Goal: Task Accomplishment & Management: Manage account settings

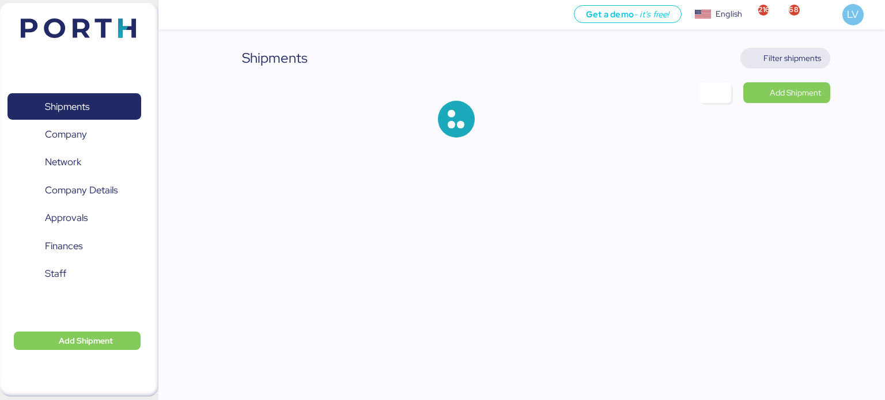
click at [768, 50] on span "Filter shipments" at bounding box center [785, 58] width 72 height 16
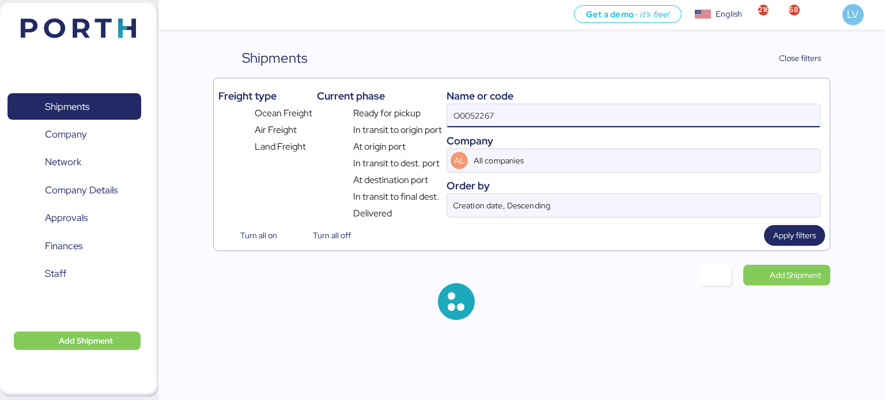
click at [703, 108] on input "O0052267" at bounding box center [633, 115] width 373 height 23
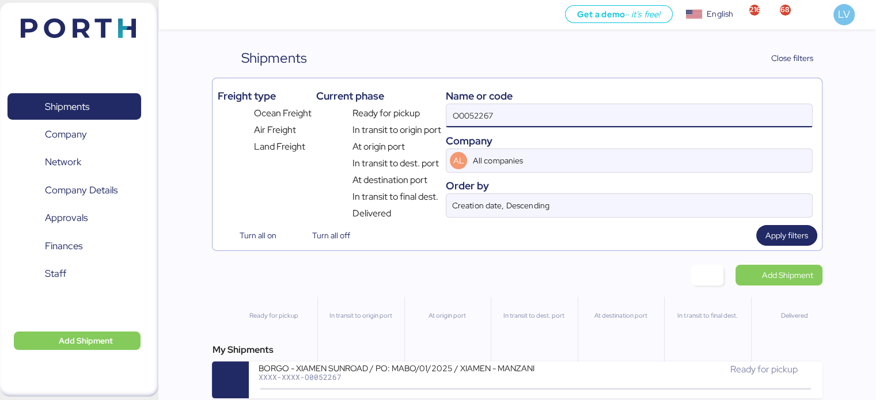
paste input "COSU6430941690"
click at [703, 108] on input "O0052267COSU6430941690" at bounding box center [628, 115] width 365 height 23
paste input
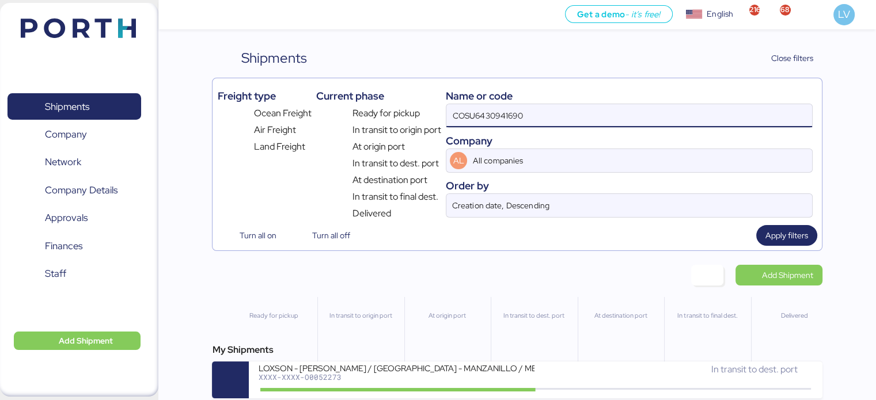
type input "COSU6430941690"
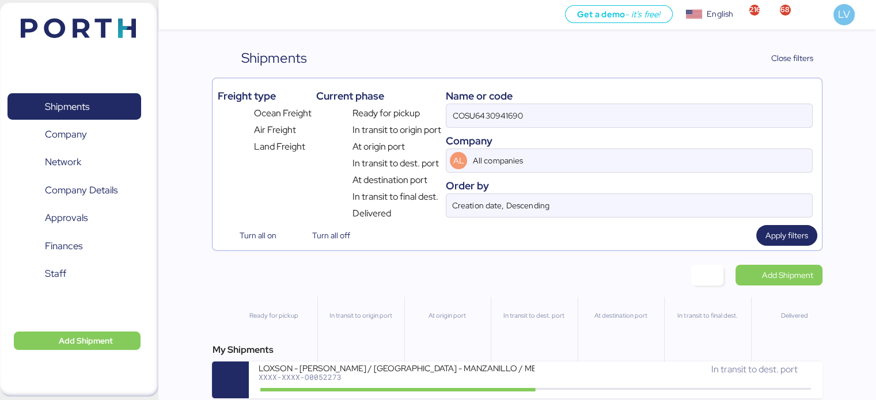
click at [583, 361] on div "My Shipments LOXSON - [PERSON_NAME] / [GEOGRAPHIC_DATA] - MANZANILLO / MBL: COS…" at bounding box center [517, 370] width 610 height 55
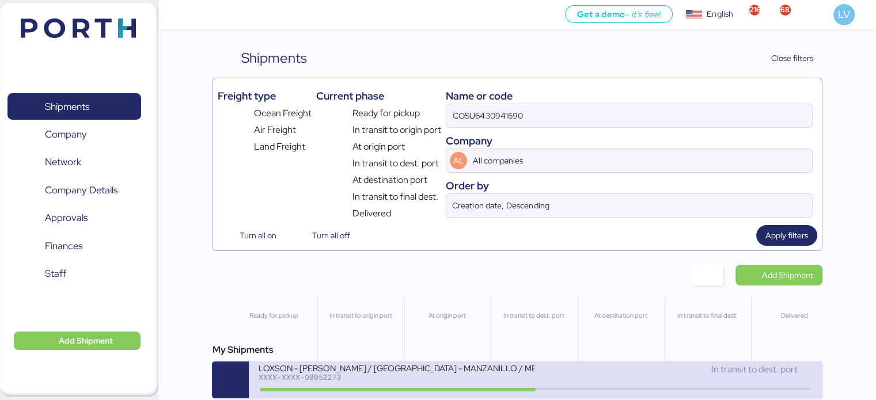
click at [578, 377] on div "In transit to dest. port" at bounding box center [675, 370] width 278 height 14
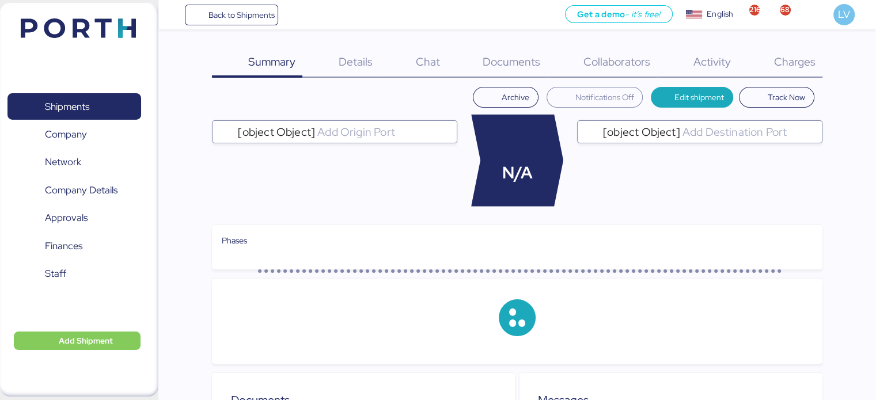
click at [795, 60] on span "Charges" at bounding box center [794, 61] width 41 height 15
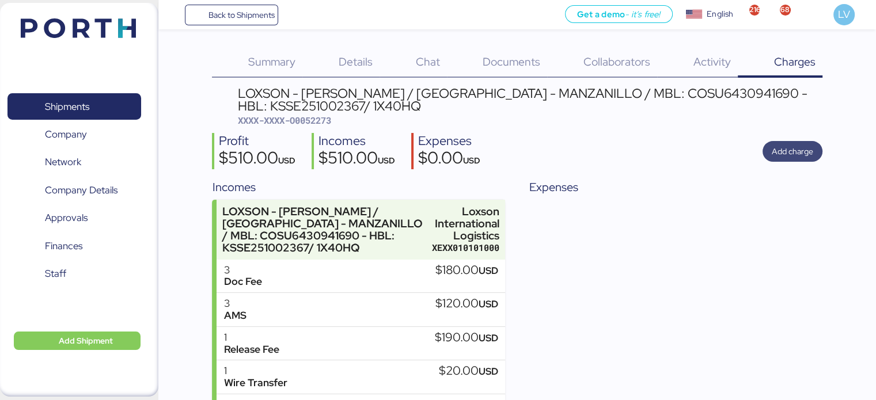
click at [783, 142] on span "Add charge" at bounding box center [793, 151] width 60 height 21
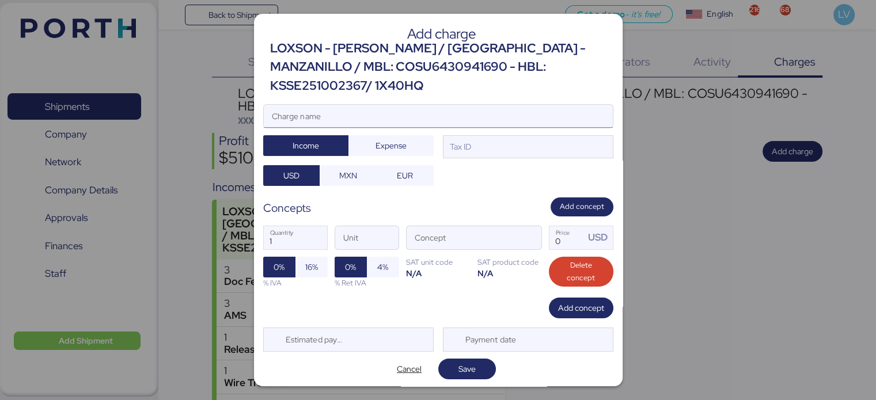
click at [587, 108] on input "Charge name" at bounding box center [438, 116] width 349 height 23
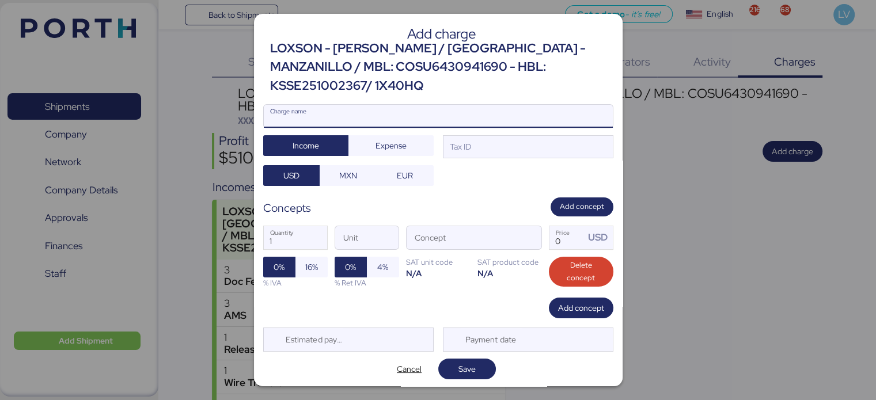
type input "O"
type input "COSCO"
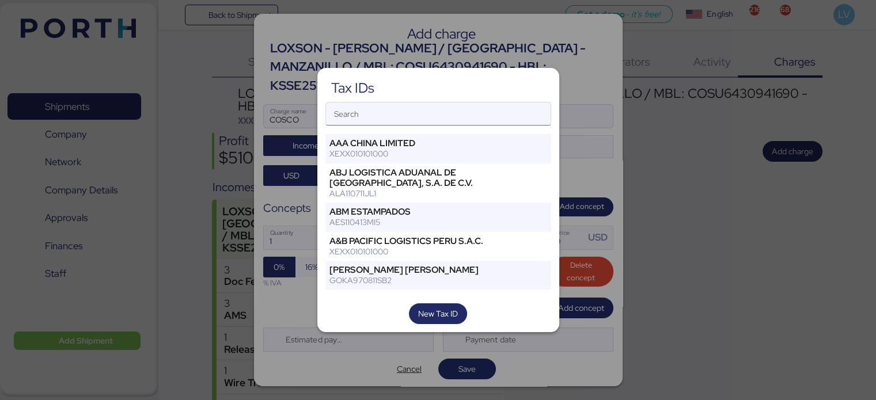
click at [499, 106] on input "Search" at bounding box center [438, 114] width 225 height 23
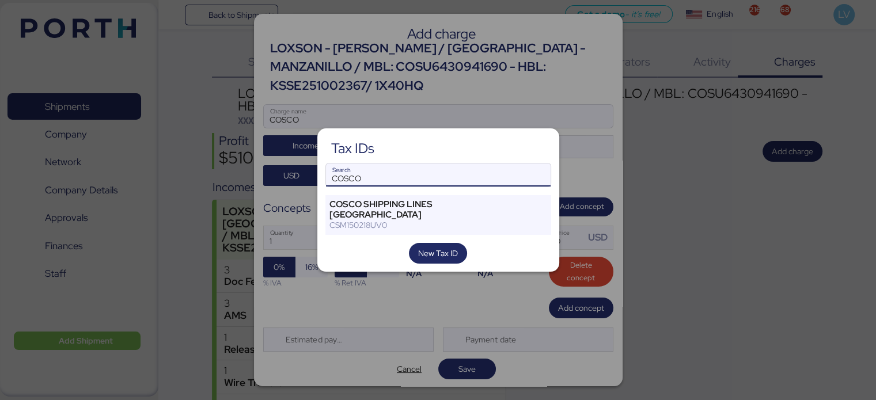
type input "COSCO"
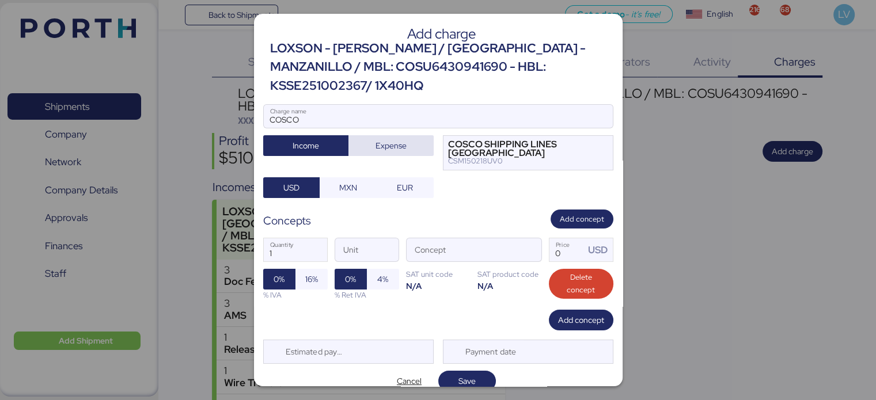
click at [414, 138] on span "Expense" at bounding box center [391, 146] width 67 height 16
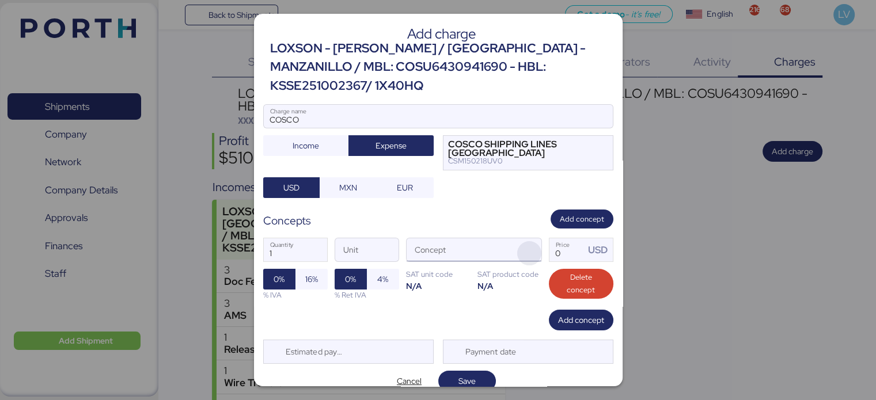
click at [535, 241] on span "button" at bounding box center [529, 253] width 24 height 24
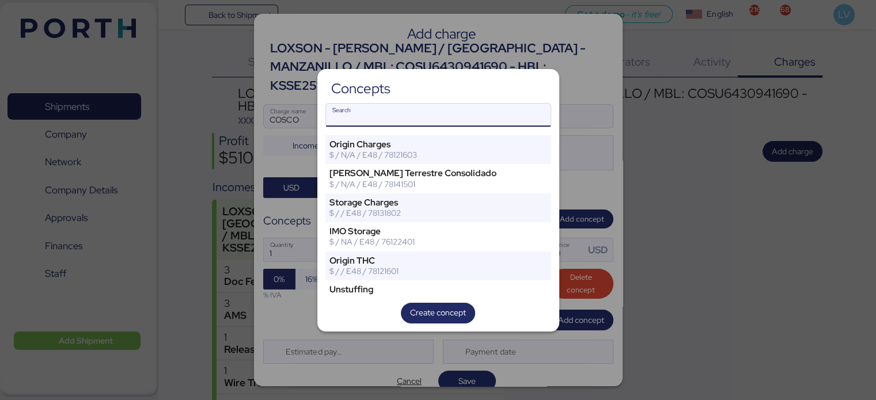
click at [465, 117] on input "Search" at bounding box center [438, 115] width 225 height 23
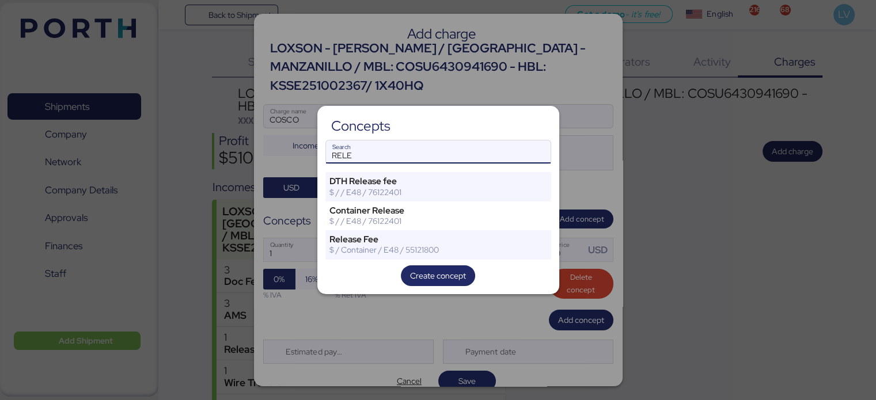
type input "RELE"
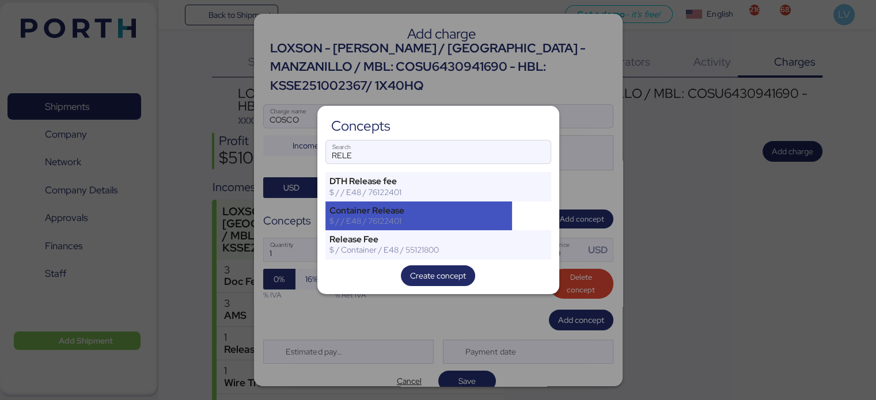
click at [402, 230] on div "Container Release $ / / E48 / 76122401" at bounding box center [418, 216] width 187 height 29
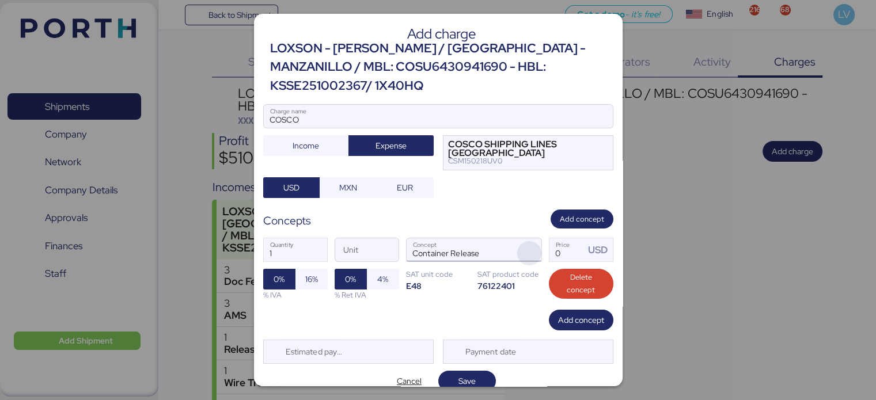
click at [535, 241] on span "button" at bounding box center [529, 253] width 24 height 24
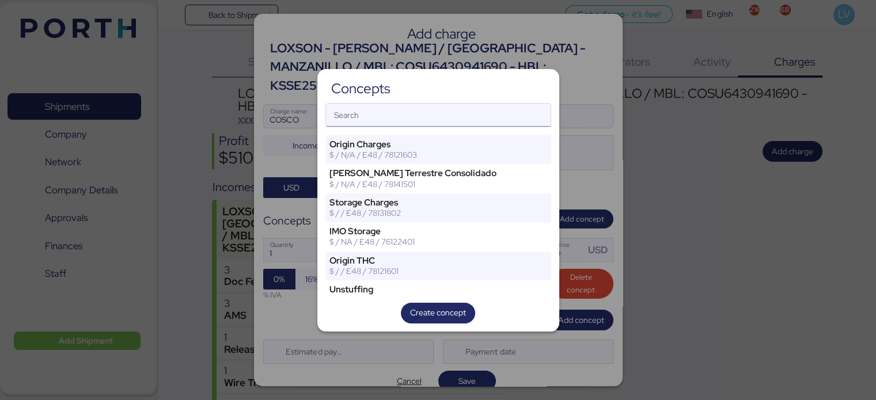
click at [477, 120] on input "Search" at bounding box center [438, 115] width 225 height 23
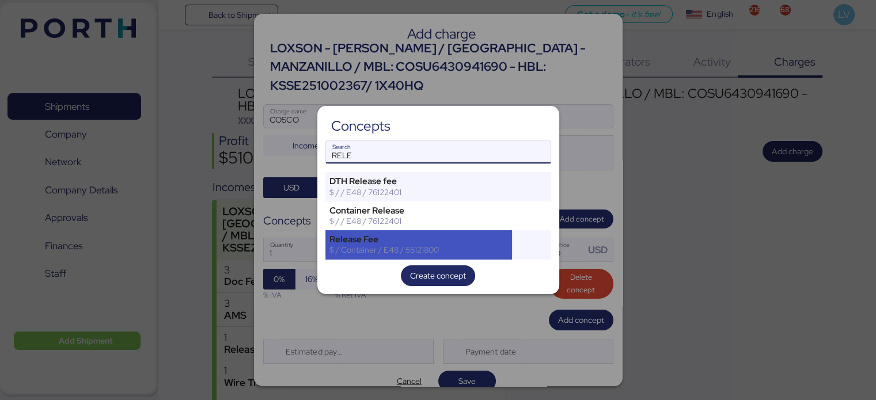
type input "RELE"
click at [410, 240] on div "Release Fee" at bounding box center [418, 239] width 179 height 10
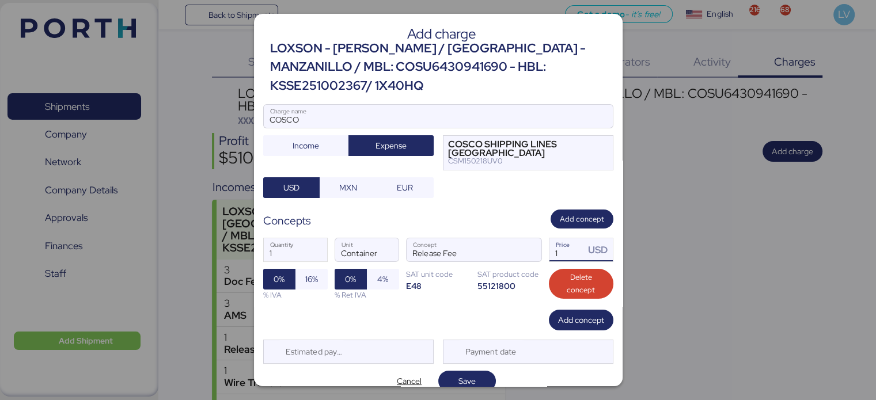
click at [578, 238] on input "1" at bounding box center [567, 249] width 36 height 23
type input "62"
click at [483, 373] on span "Save" at bounding box center [467, 381] width 39 height 16
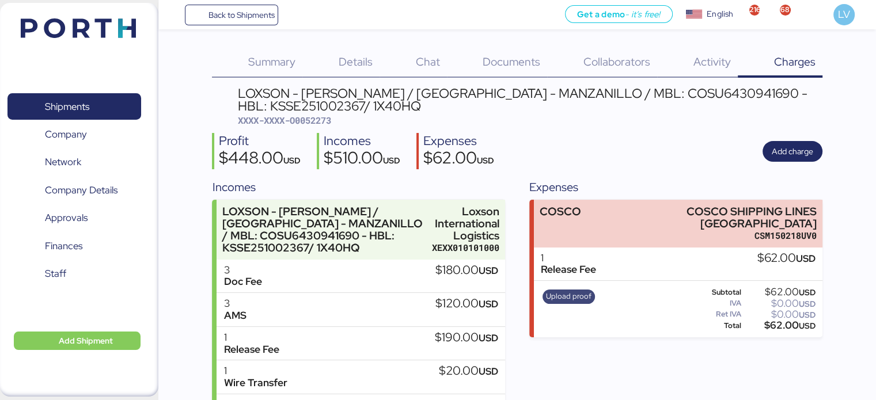
click at [574, 290] on span "Upload proof" at bounding box center [569, 296] width 46 height 13
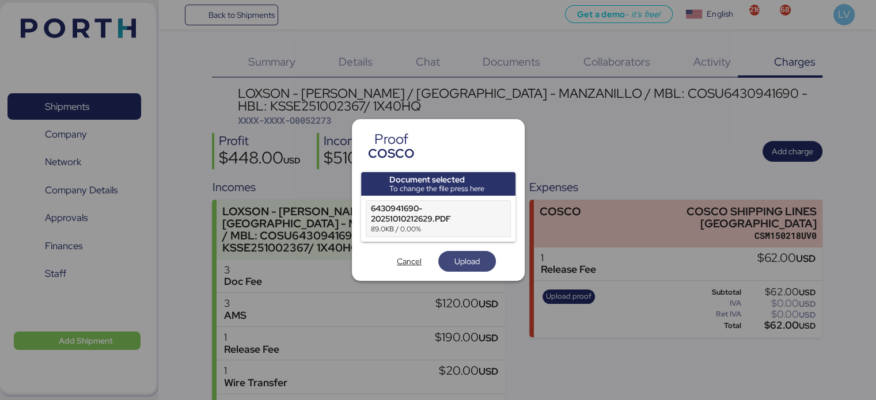
click at [474, 253] on span "Upload" at bounding box center [467, 261] width 39 height 16
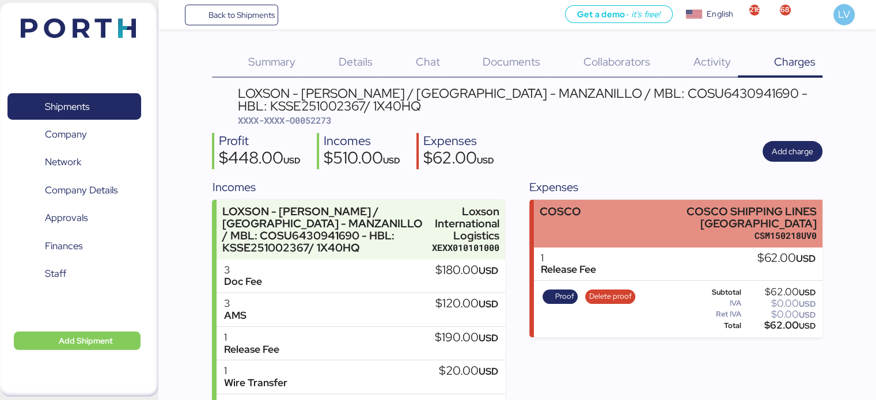
click at [574, 232] on div "COSCO" at bounding box center [560, 224] width 41 height 36
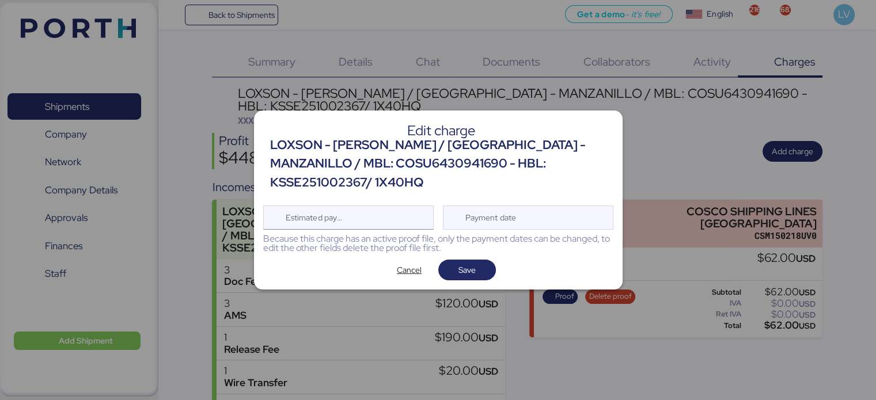
click at [359, 218] on div "Estimated payment date" at bounding box center [348, 218] width 170 height 24
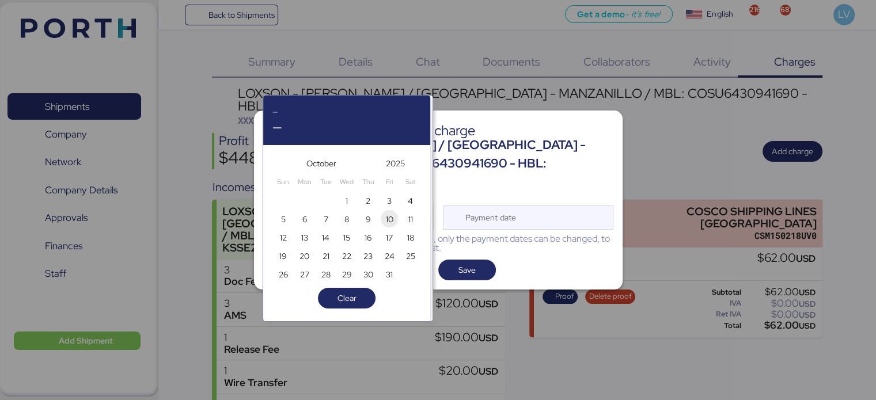
click at [388, 219] on span "10" at bounding box center [389, 220] width 7 height 14
type input "[DATE]"
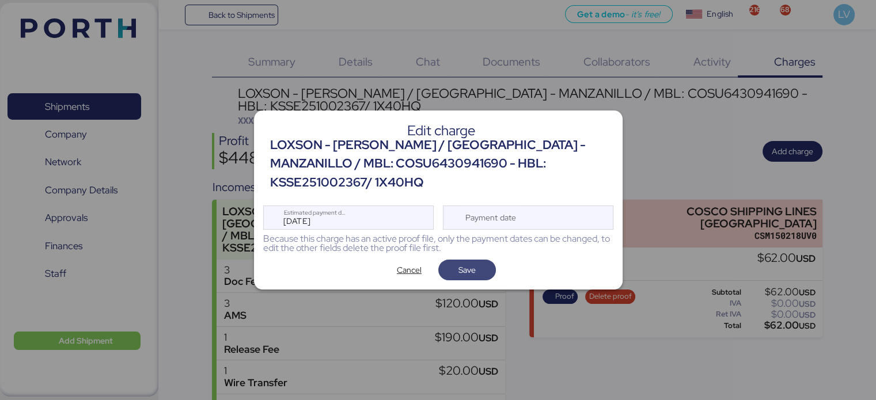
click at [458, 263] on span "Save" at bounding box center [466, 270] width 17 height 14
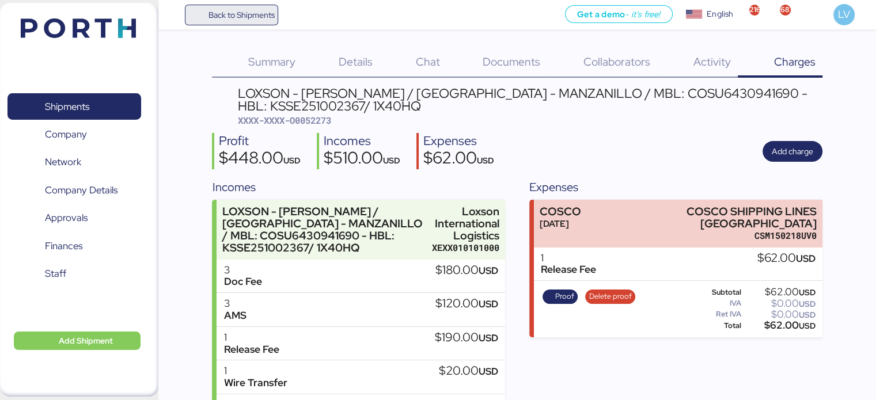
click at [240, 6] on span "Back to Shipments" at bounding box center [232, 15] width 86 height 21
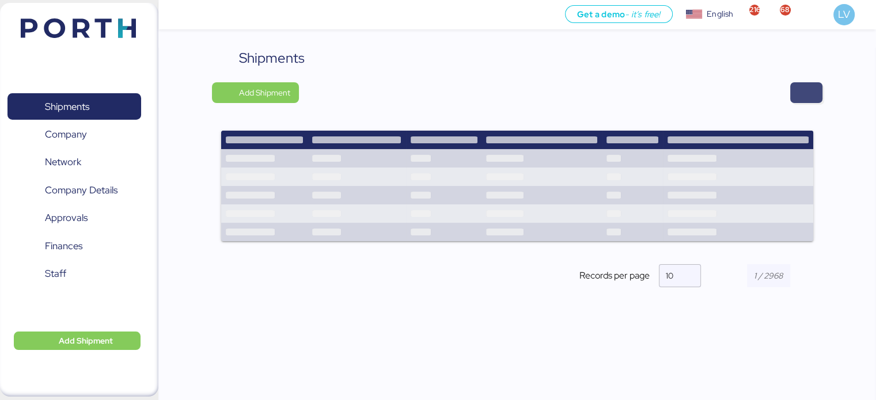
click at [790, 92] on span "button" at bounding box center [806, 92] width 32 height 21
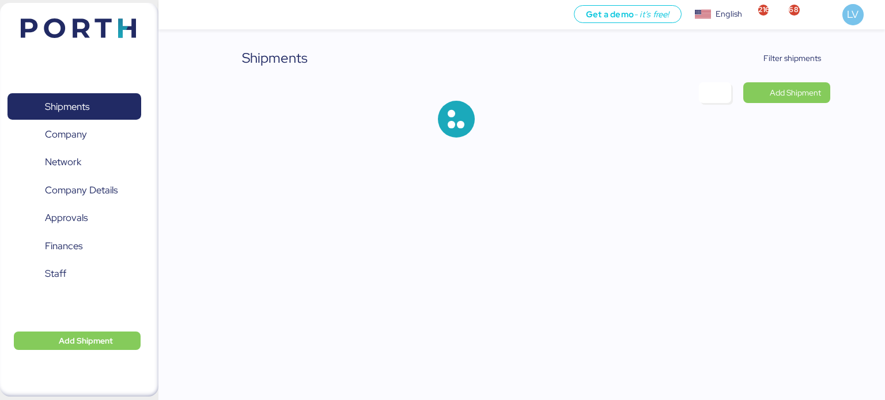
click at [788, 43] on div "Shipments Filter shipments Add Shipment" at bounding box center [442, 78] width 885 height 156
click at [788, 48] on span "Filter shipments" at bounding box center [785, 58] width 90 height 21
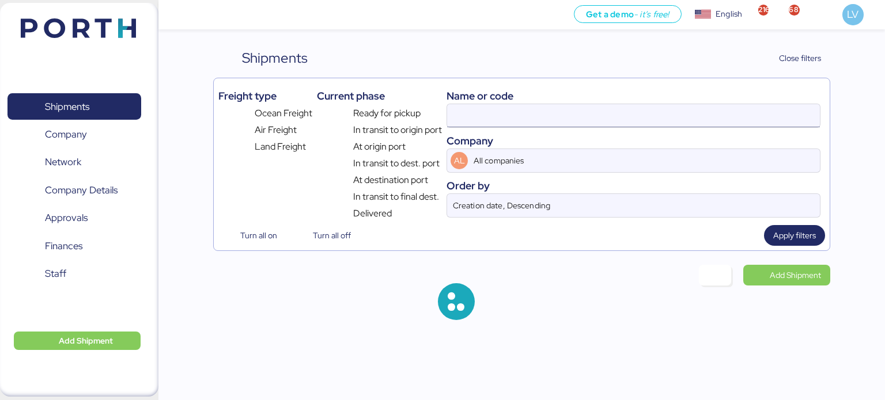
click at [708, 122] on input at bounding box center [633, 115] width 373 height 23
paste input "COSU6430939990"
type input "COSU6430939990"
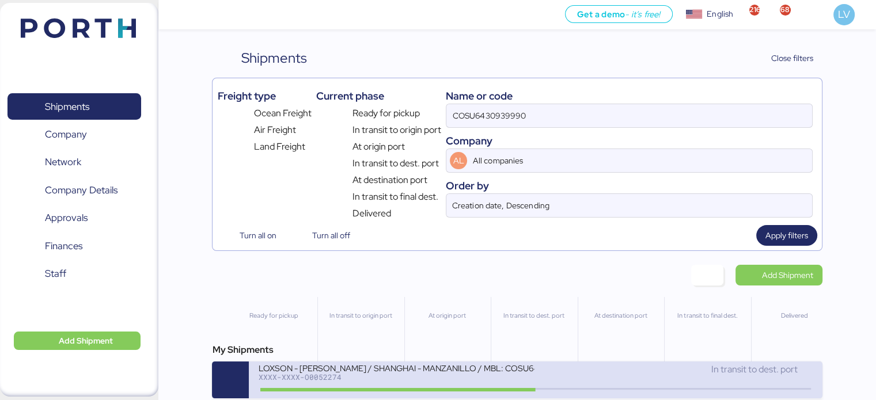
click at [424, 369] on div "LOXSON - [PERSON_NAME] / SHANGHAI - MANZANILLO / MBL: COSU6430939990 - HBL: KSS…" at bounding box center [396, 368] width 276 height 10
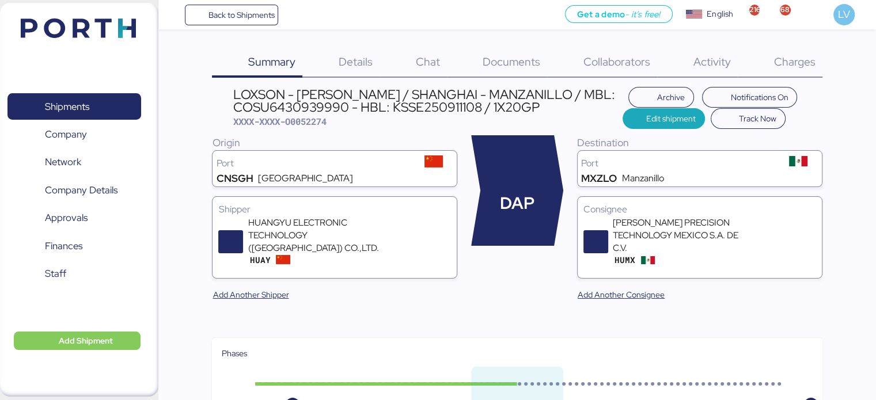
click at [795, 63] on span "Charges" at bounding box center [794, 61] width 41 height 15
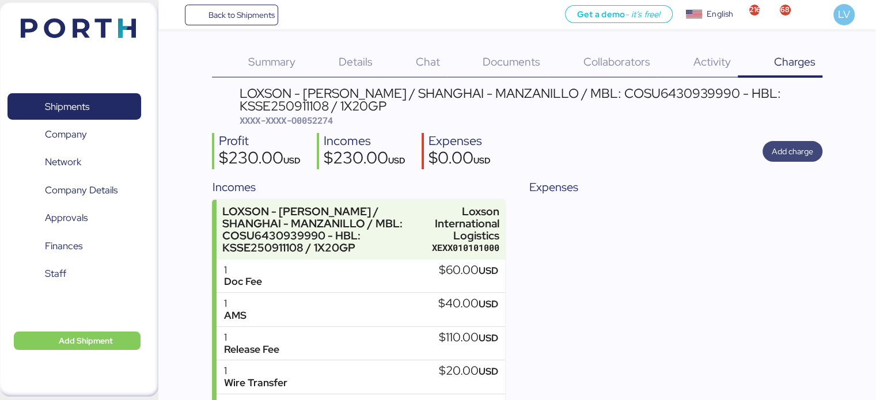
click at [781, 159] on span "Add charge" at bounding box center [793, 151] width 60 height 21
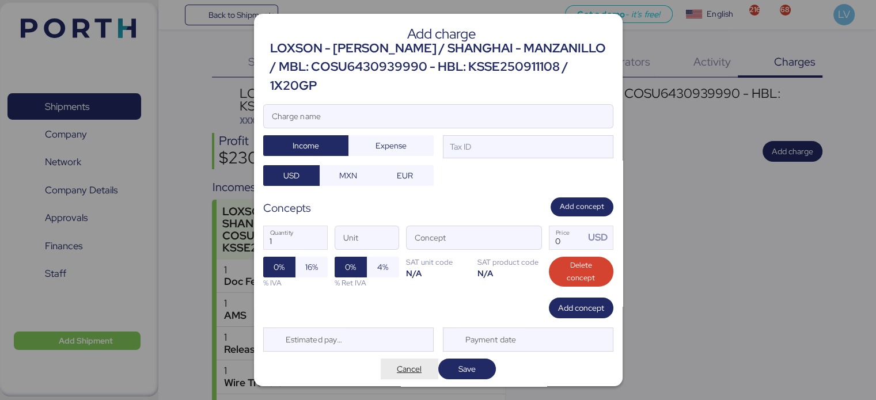
click at [422, 361] on span "Cancel" at bounding box center [409, 369] width 39 height 16
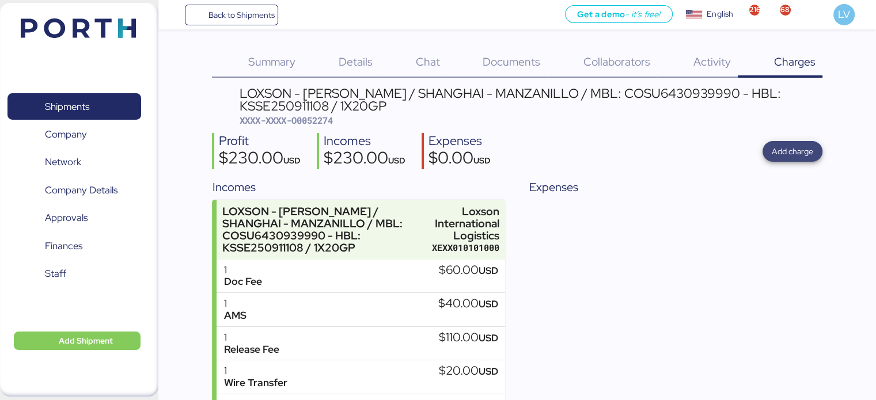
click at [790, 147] on span "Add charge" at bounding box center [792, 152] width 41 height 14
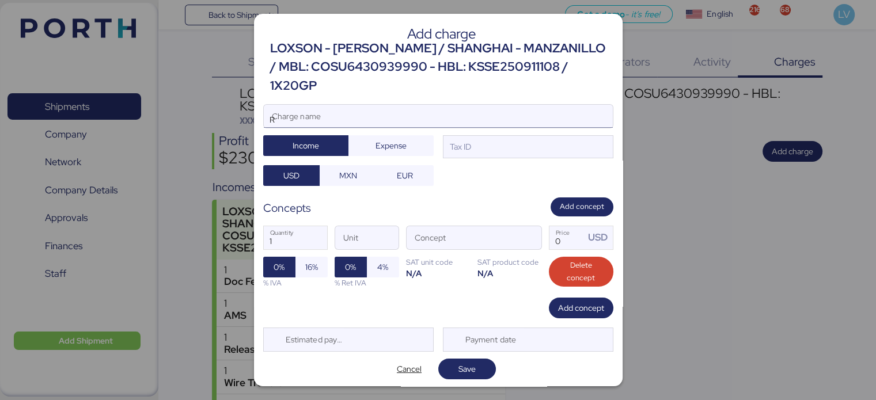
click at [539, 105] on input "R" at bounding box center [438, 116] width 349 height 23
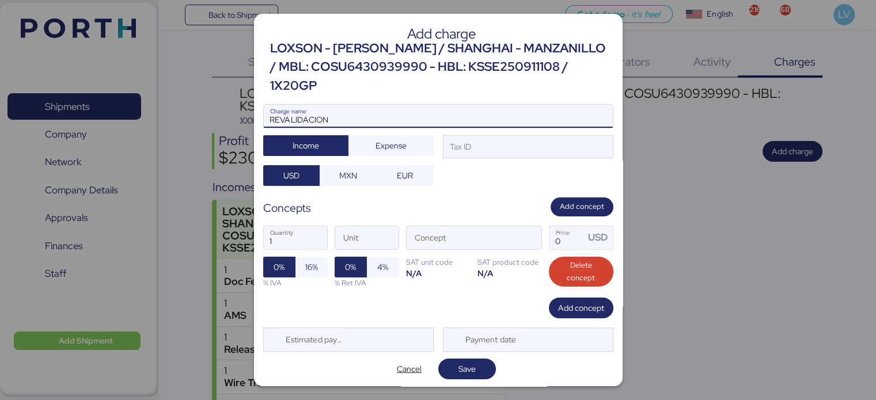
type input "REVALIDACION"
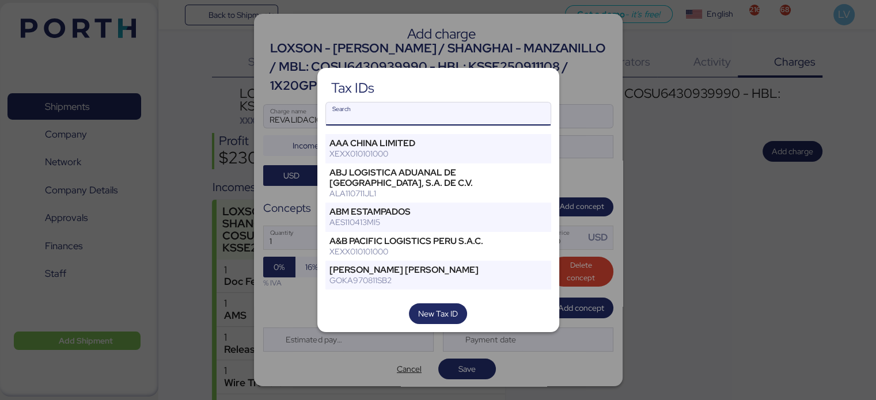
click at [523, 110] on input "Search" at bounding box center [438, 114] width 225 height 23
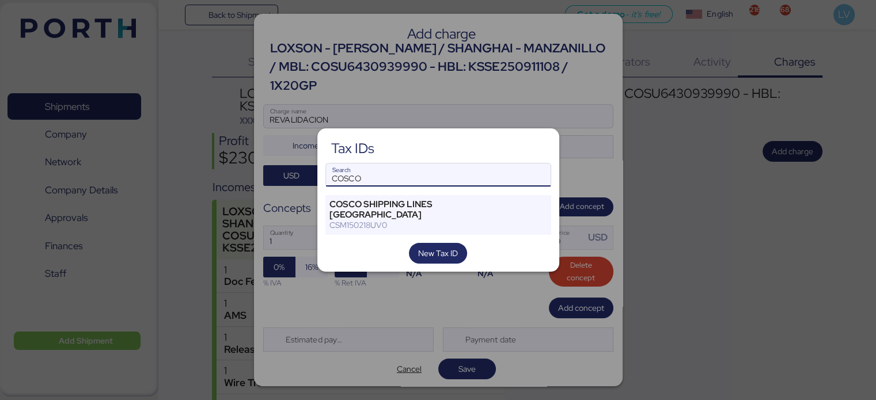
type input "COSCO"
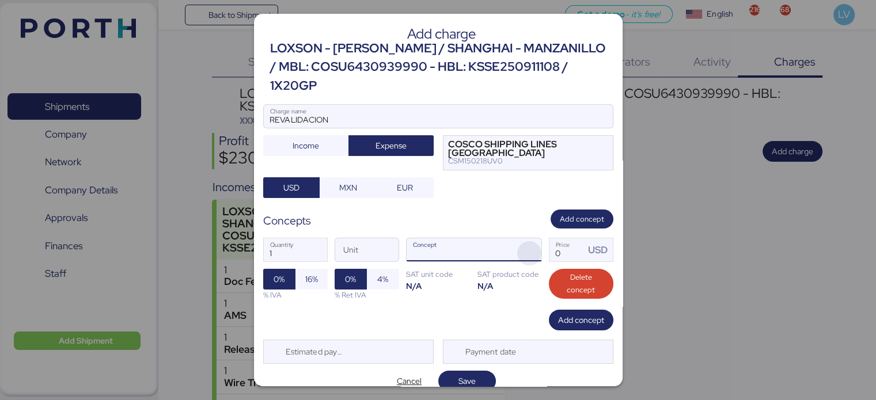
click at [531, 241] on span "button" at bounding box center [529, 253] width 24 height 24
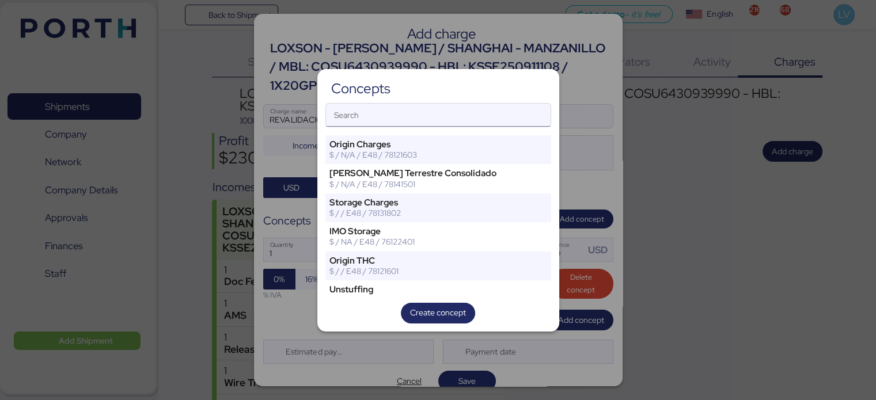
click at [457, 120] on input "Search" at bounding box center [438, 115] width 225 height 23
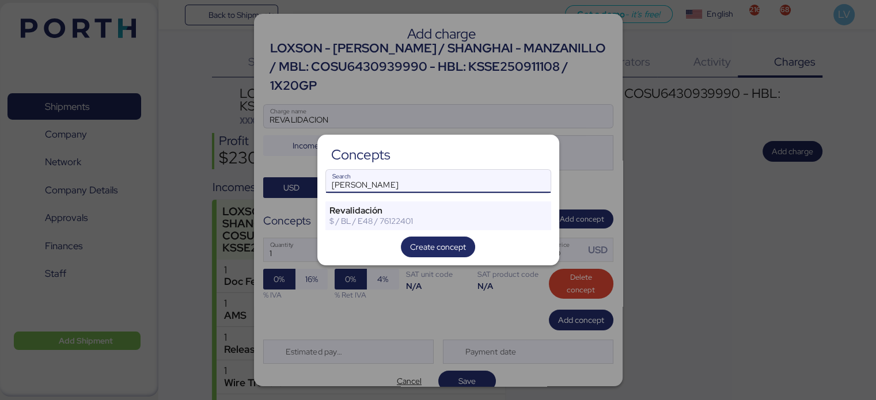
type input "[PERSON_NAME]"
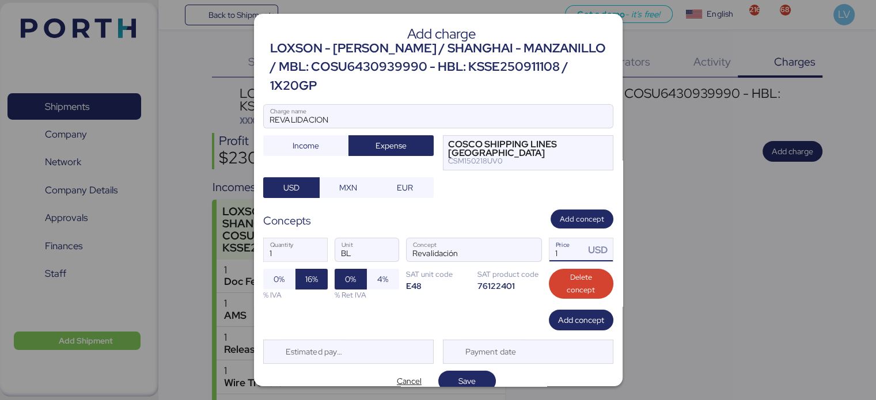
click at [571, 238] on input "1" at bounding box center [567, 249] width 36 height 23
type input "6"
paste input "6430939990"
type input "6"
type input "62"
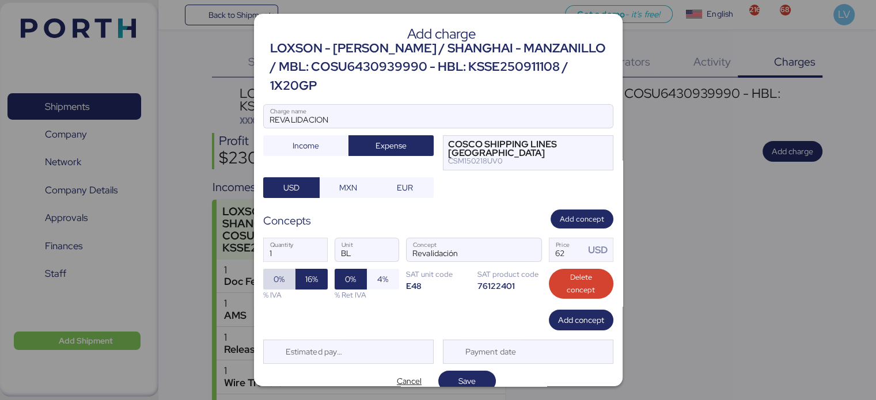
click at [272, 271] on span "0%" at bounding box center [279, 279] width 14 height 16
click at [317, 350] on div "Add charge LOXSON - [PERSON_NAME] / [GEOGRAPHIC_DATA] - MANZANILLO / MBL: COSU6…" at bounding box center [438, 200] width 369 height 373
click at [318, 340] on div "Estimated payment date" at bounding box center [312, 351] width 69 height 23
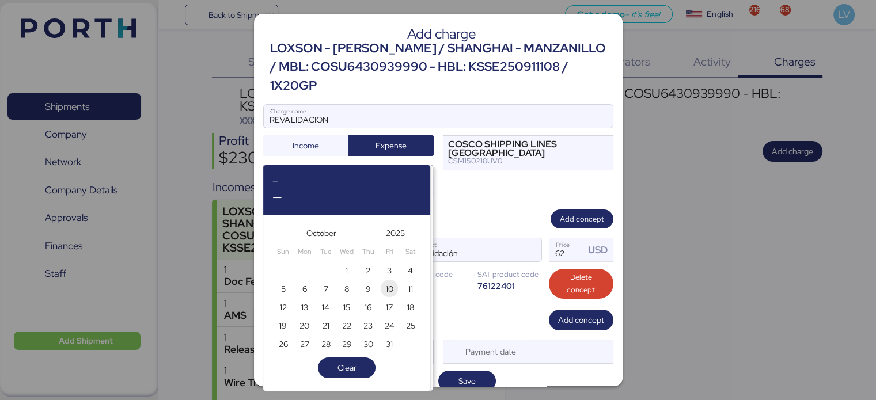
click at [394, 281] on span "10" at bounding box center [389, 288] width 17 height 17
type input "[DATE]"
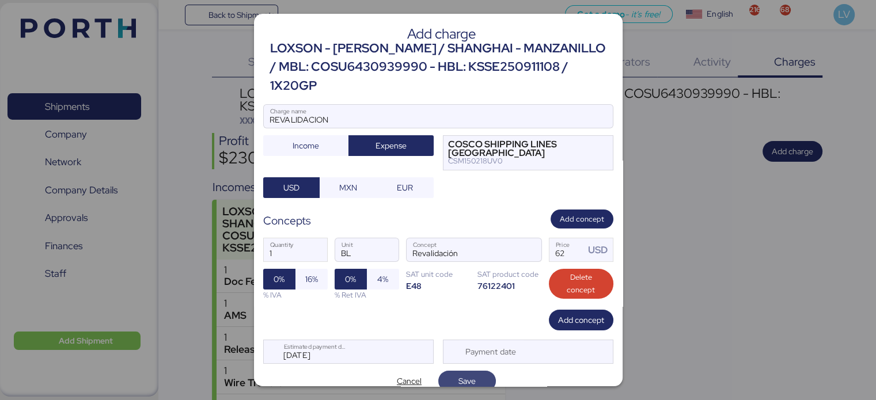
click at [456, 373] on span "Save" at bounding box center [467, 381] width 39 height 16
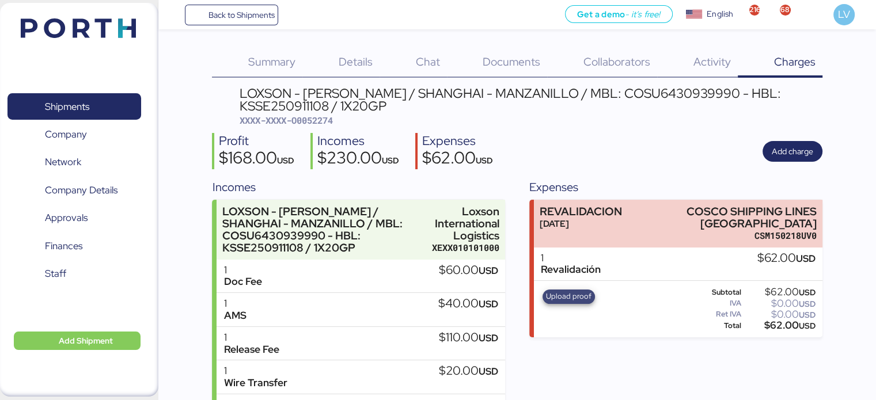
click at [571, 298] on span "Upload proof" at bounding box center [569, 296] width 46 height 13
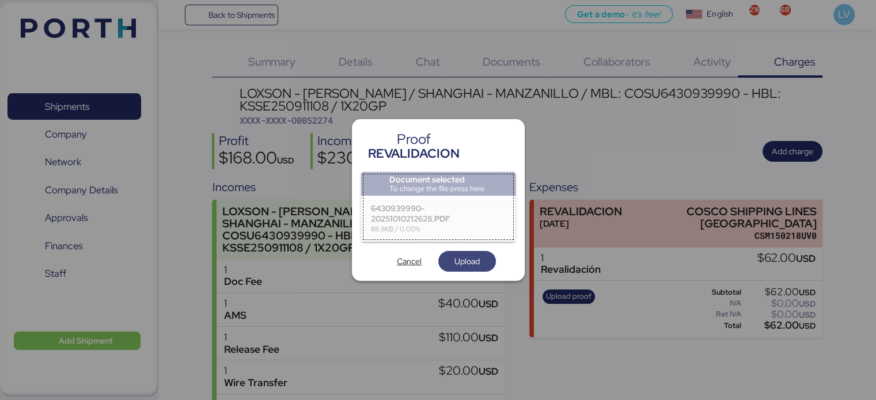
click at [458, 261] on span "Upload" at bounding box center [466, 262] width 25 height 14
